Goal: Transaction & Acquisition: Purchase product/service

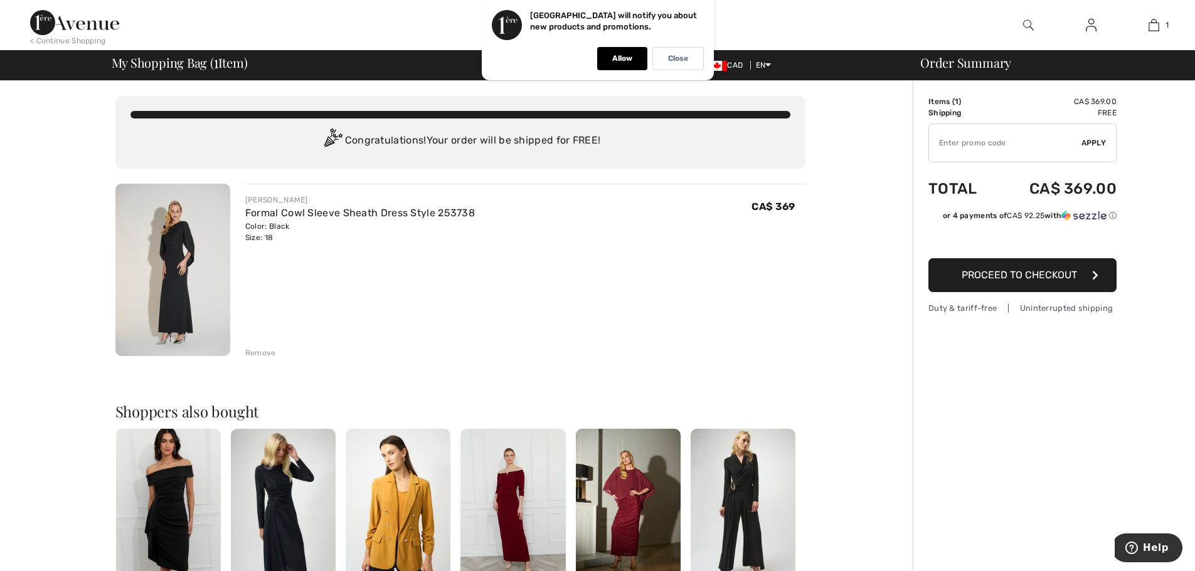
click at [1029, 278] on span "Proceed to Checkout" at bounding box center [1018, 275] width 115 height 12
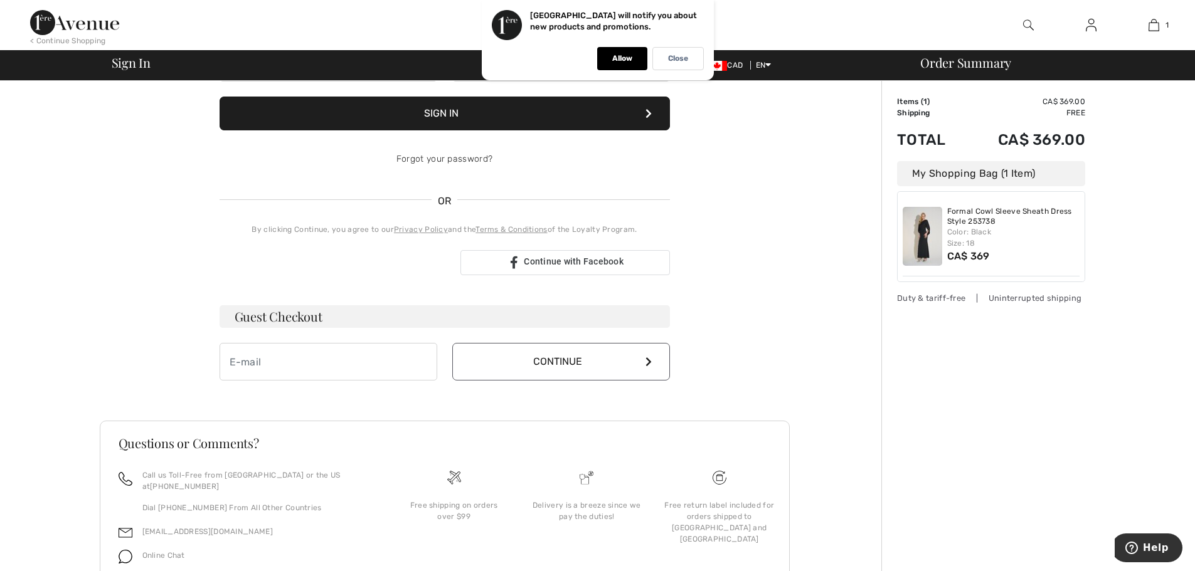
scroll to position [188, 0]
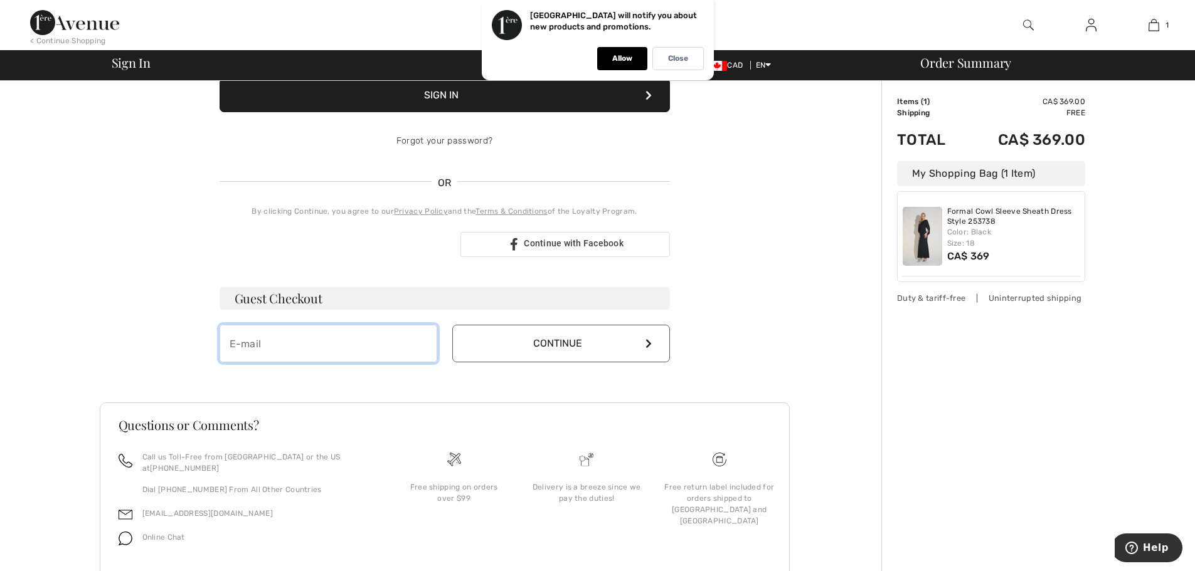
click at [389, 338] on input "email" at bounding box center [328, 344] width 218 height 38
type input "diananova@videotron.ca"
click at [643, 338] on button "Continue" at bounding box center [561, 344] width 218 height 38
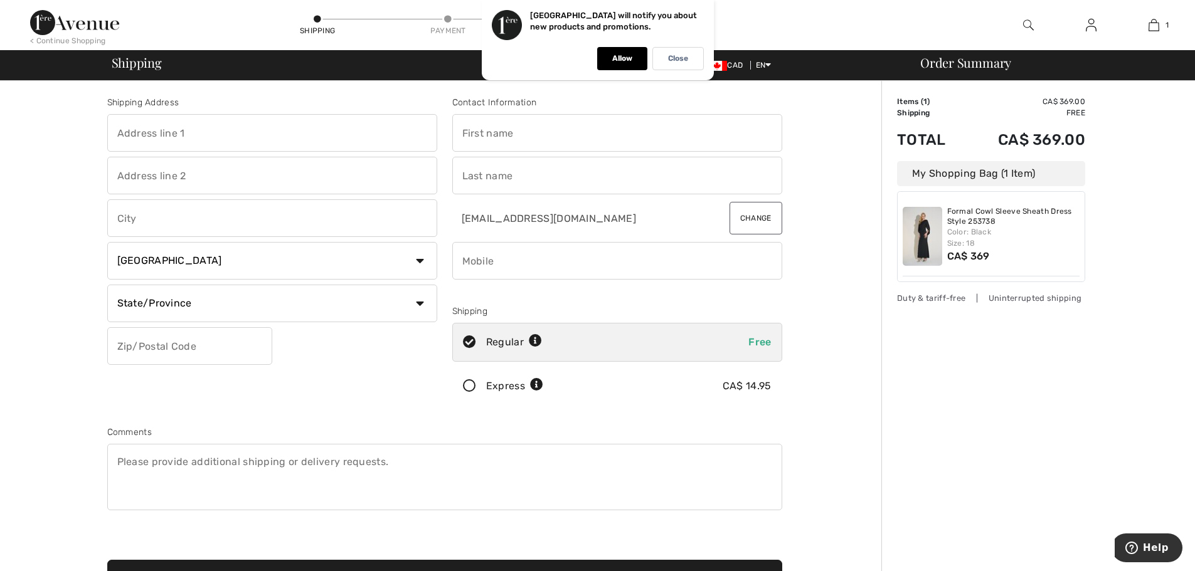
click at [200, 130] on input "text" at bounding box center [272, 133] width 330 height 38
type input "[STREET_ADDRESS][PERSON_NAME]"
type input "Pointe-Claire"
select select "QC"
type input "H9R 0C5"
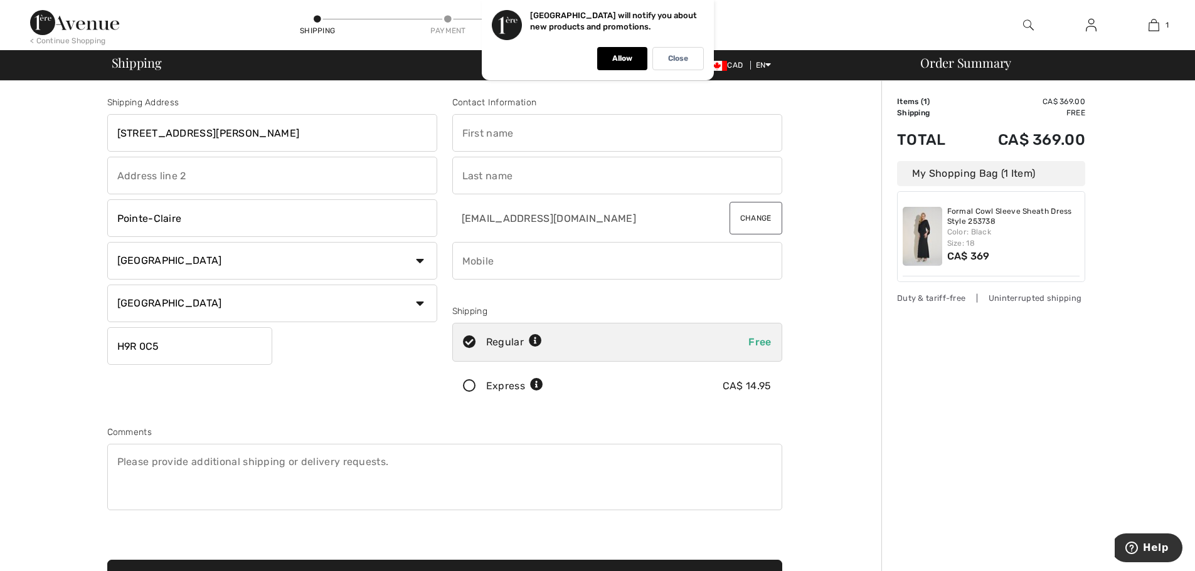
type input "Diana"
type input "Semenchuk"
type input "5145053549"
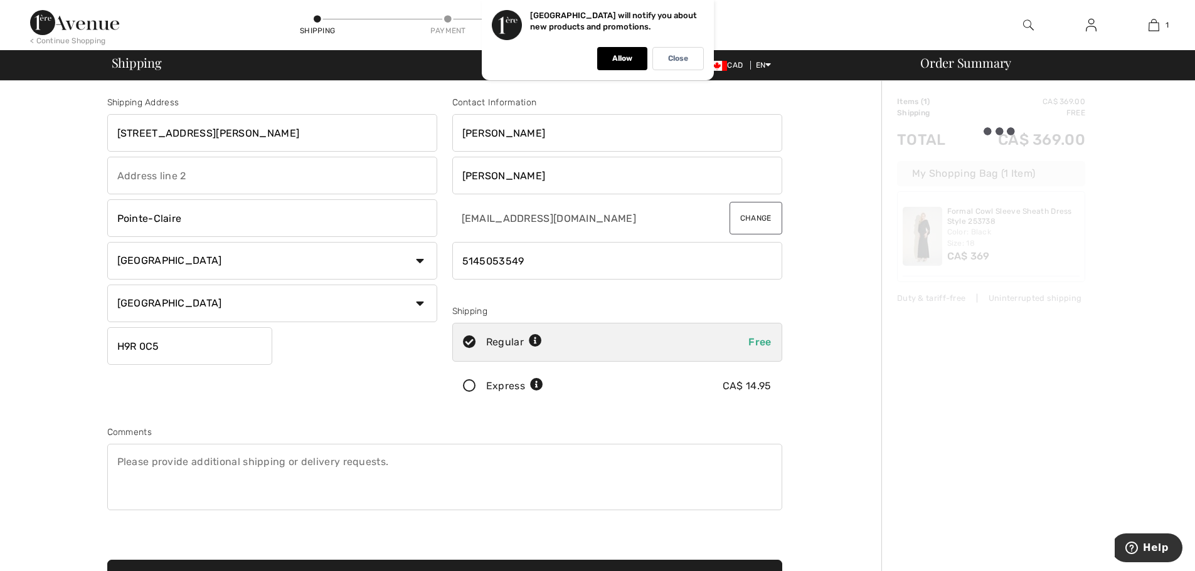
type input "H9R0C5"
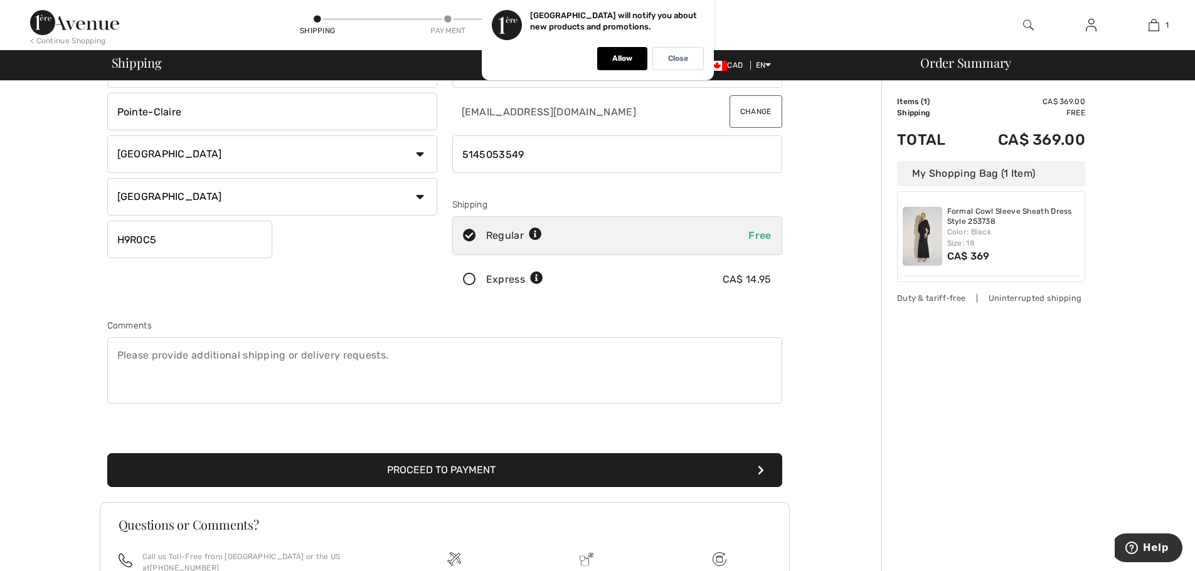
scroll to position [125, 0]
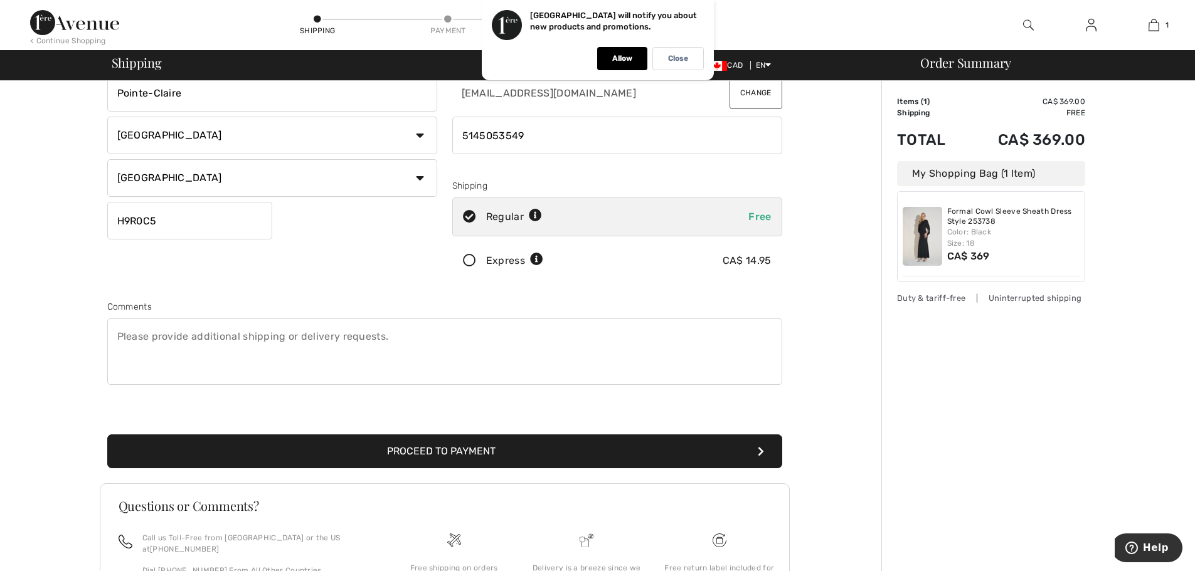
click at [616, 460] on button "Proceed to Payment" at bounding box center [444, 452] width 675 height 34
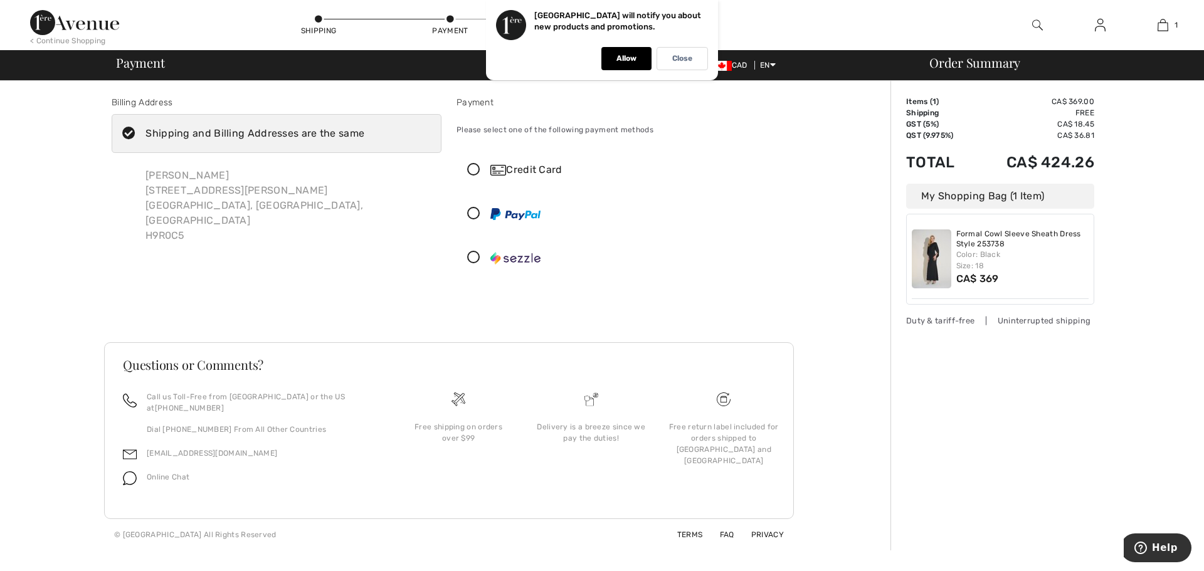
click at [534, 171] on div "Credit Card" at bounding box center [633, 169] width 287 height 15
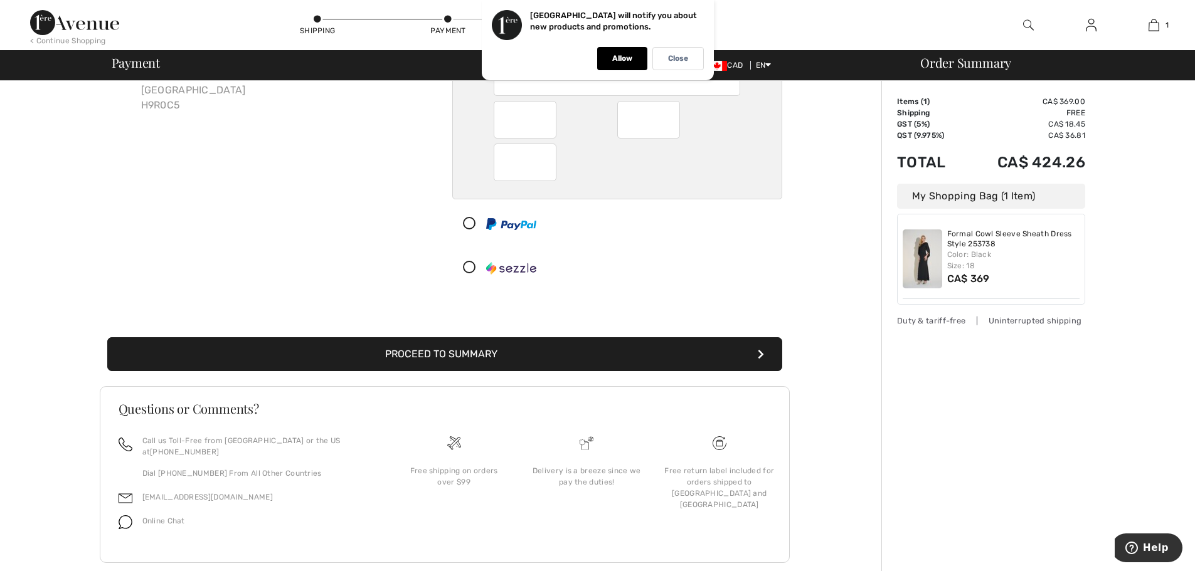
scroll to position [142, 0]
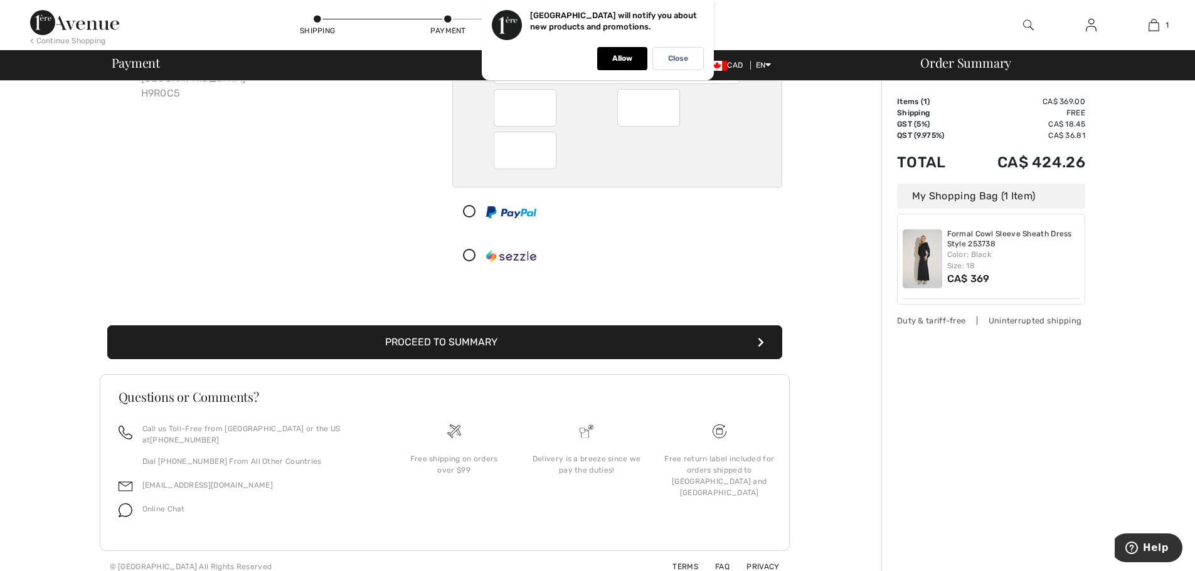
click at [606, 349] on button "Proceed to Summary" at bounding box center [444, 342] width 675 height 34
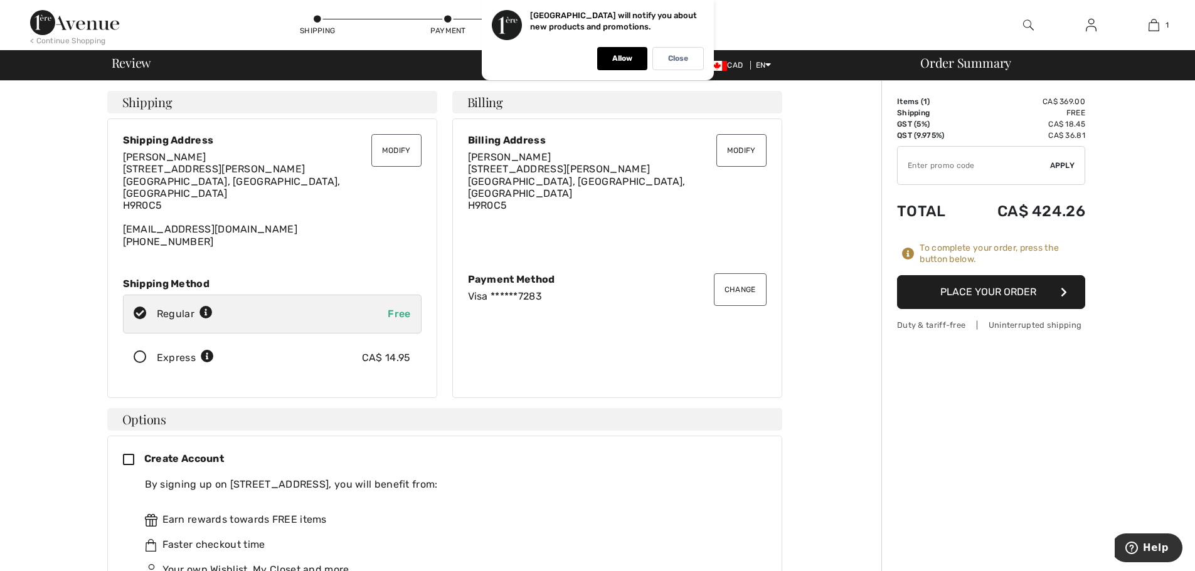
click at [956, 169] on input "TEXT" at bounding box center [973, 166] width 152 height 38
type input "NEW15"
click at [1070, 162] on span "Apply" at bounding box center [1062, 165] width 25 height 11
click at [970, 298] on button "Place Your Order" at bounding box center [991, 292] width 188 height 34
